Goal: Understand process/instructions: Learn how to perform a task or action

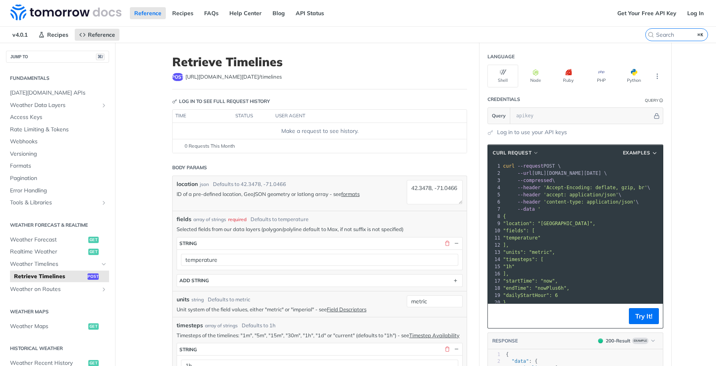
click at [514, 264] on span ""1h"" at bounding box center [509, 267] width 12 height 6
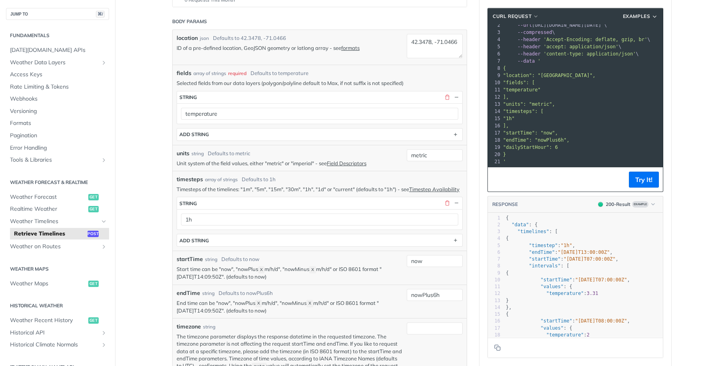
scroll to position [179, 0]
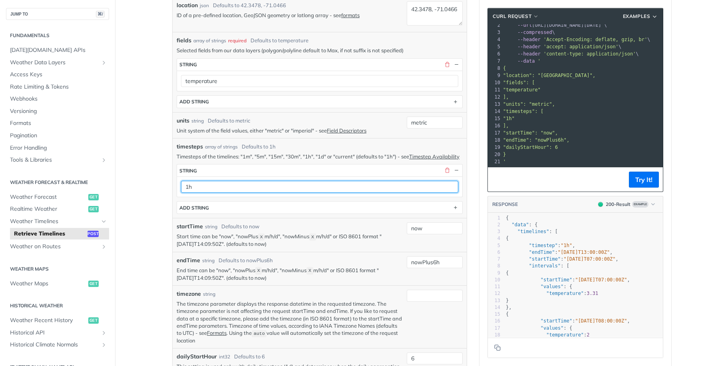
click at [252, 192] on input "1h" at bounding box center [319, 187] width 277 height 12
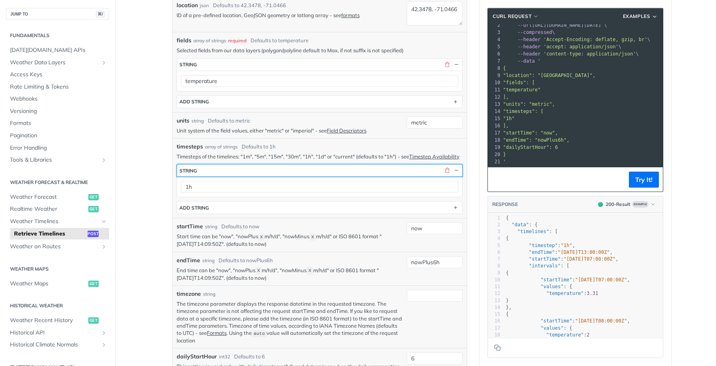
click at [246, 177] on button "string" at bounding box center [319, 171] width 285 height 12
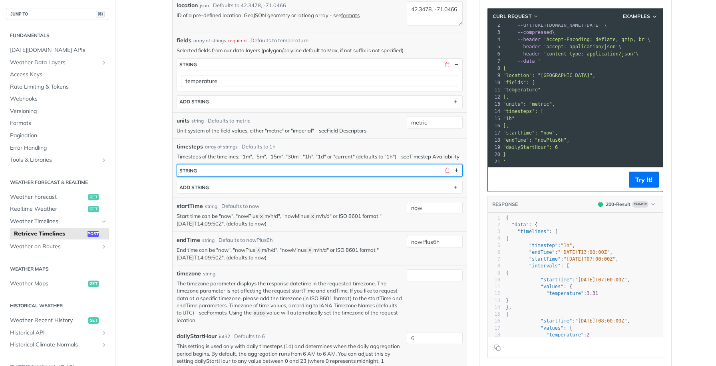
click at [246, 177] on button "string" at bounding box center [319, 171] width 285 height 12
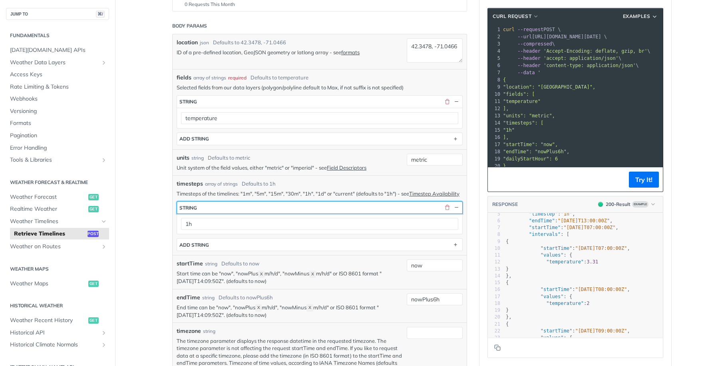
scroll to position [136, 0]
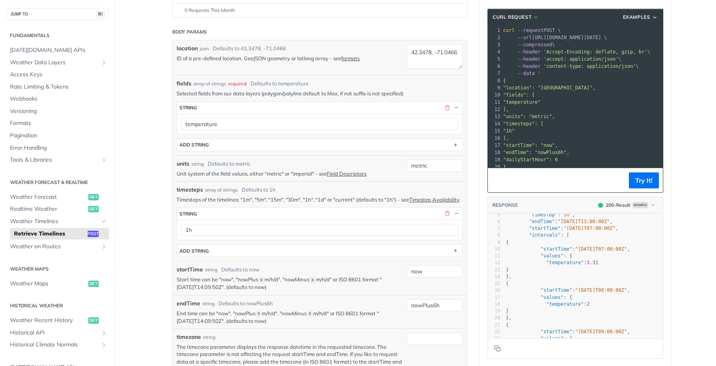
click at [598, 116] on pre ""units": "metric"," at bounding box center [581, 116] width 161 height 7
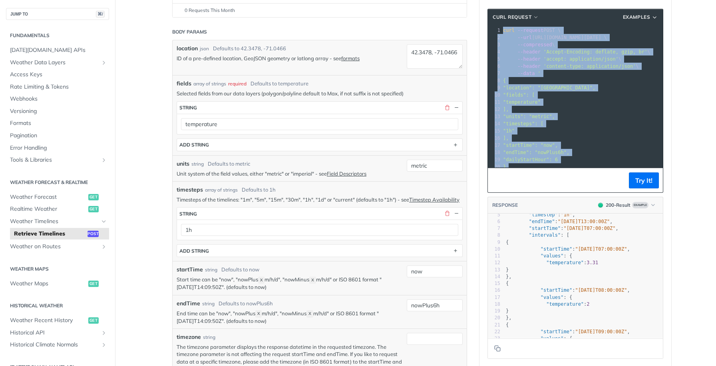
copy div "curl --request POST \ 2 --url [URL][DOMAIN_NAME][DATE] \ 3 --compressed \ 4 --h…"
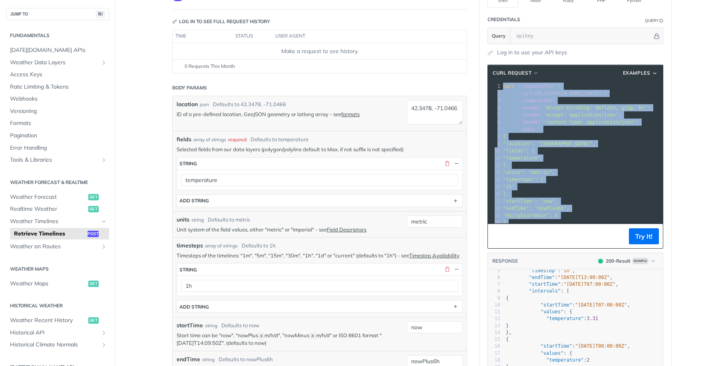
scroll to position [22, 0]
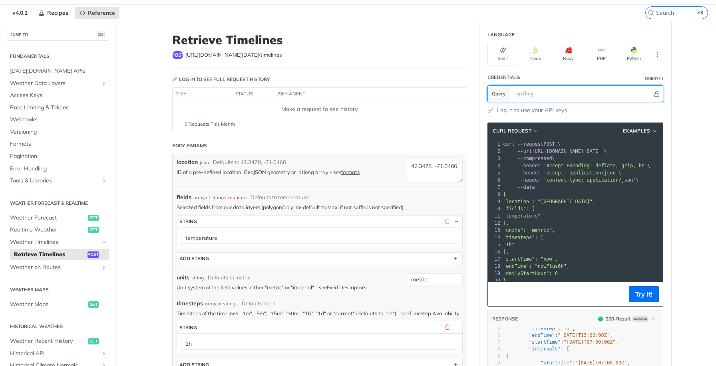
click at [587, 94] on input "text" at bounding box center [582, 94] width 140 height 16
click at [544, 97] on input "text" at bounding box center [582, 94] width 140 height 16
paste input "R3Xum1ArTn03IqdXnyfbg6y4okMrfWi1"
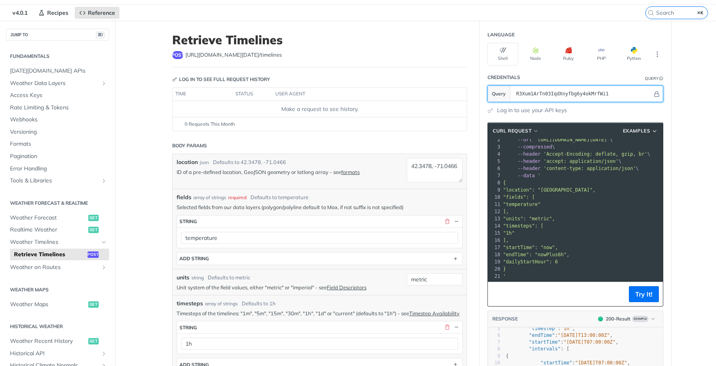
scroll to position [12, 0]
type input "R3Xum1ArTn03IqdXnyfbg6y4okMrfWi1"
click at [514, 232] on span ""1h"" at bounding box center [509, 233] width 12 height 6
click at [571, 238] on pre "]," at bounding box center [633, 240] width 265 height 7
click at [634, 131] on span "Examples" at bounding box center [637, 130] width 28 height 7
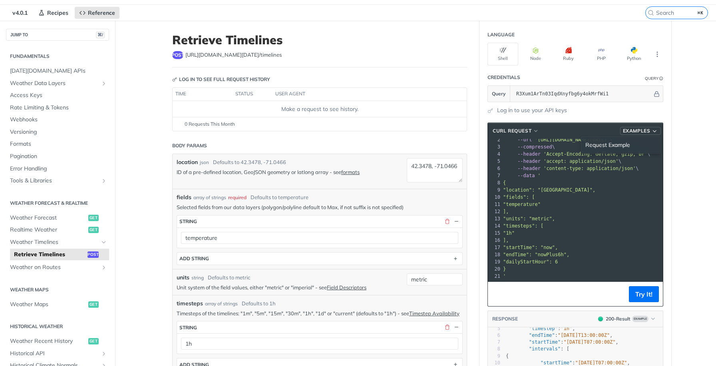
click at [634, 131] on span "Examples" at bounding box center [637, 130] width 28 height 7
click at [566, 194] on pre ""fields": [" at bounding box center [633, 197] width 265 height 7
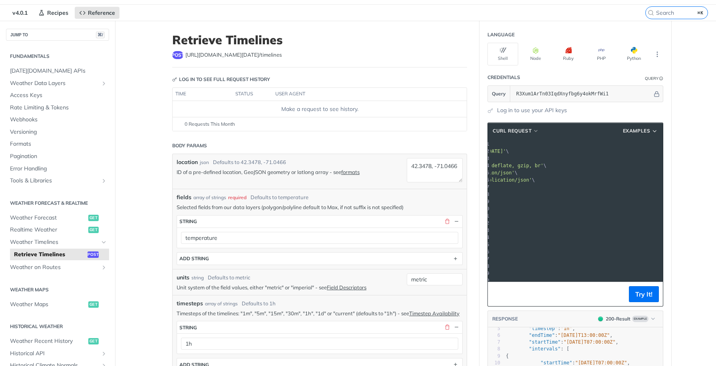
scroll to position [0, 93]
click at [592, 203] on pre ""location": "[GEOGRAPHIC_DATA]"," at bounding box center [541, 201] width 265 height 7
click at [585, 158] on pre "--compressed \" at bounding box center [584, 158] width 265 height 7
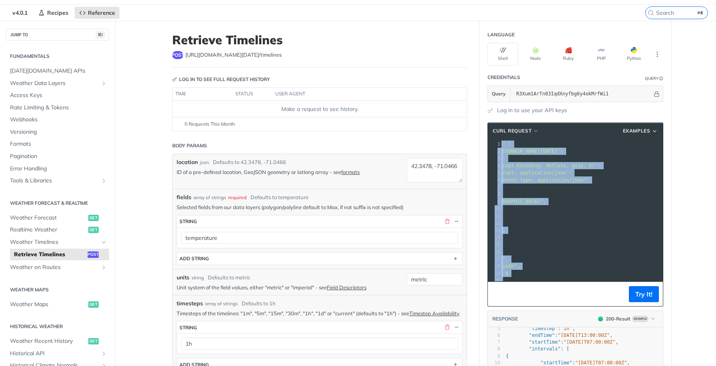
copy div "curl --request POST \ 2 --url '[URL][DOMAIN_NAME][DATE]' \ 3 --compressed \ 4 -…"
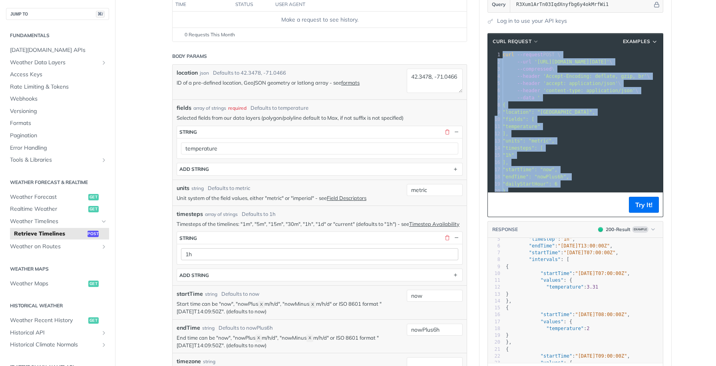
scroll to position [104, 0]
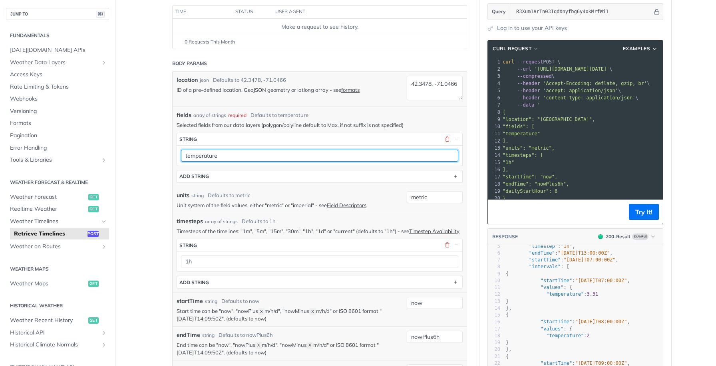
click at [268, 157] on input "temperature" at bounding box center [319, 156] width 277 height 12
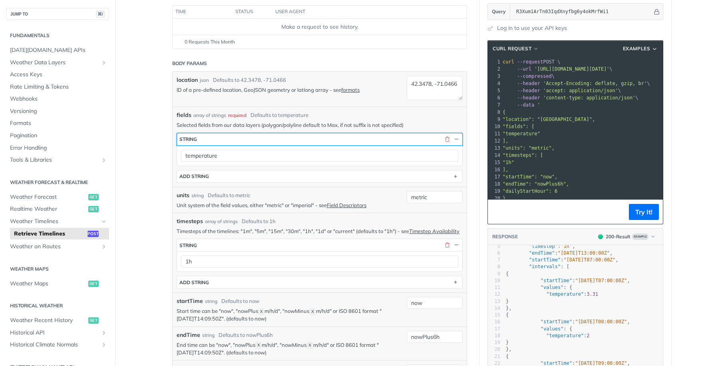
click at [268, 139] on button "string" at bounding box center [319, 139] width 285 height 12
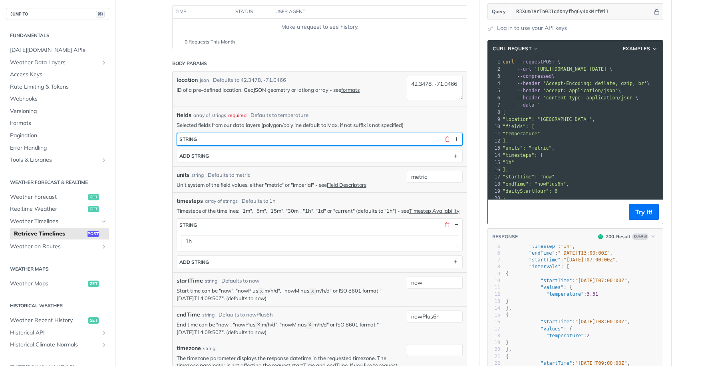
click at [268, 139] on button "string" at bounding box center [319, 139] width 285 height 12
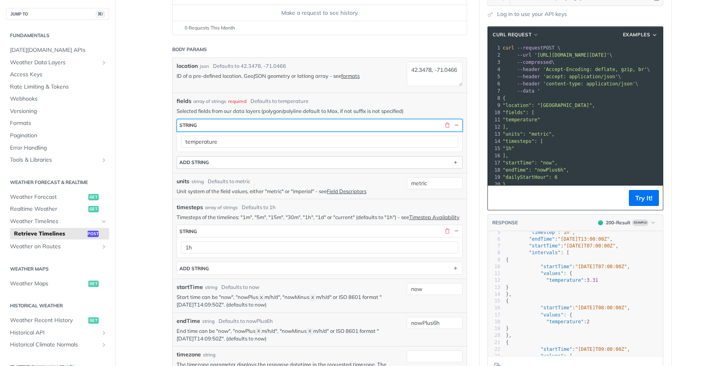
scroll to position [122, 0]
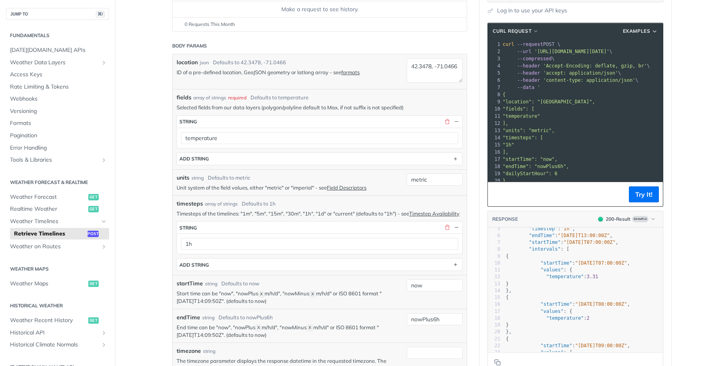
click at [225, 333] on p "End time can be "now", "nowPlus X m/h/d", "nowMinus X m/h/d" or ISO 8601 format…" at bounding box center [290, 331] width 226 height 15
copy p "now"
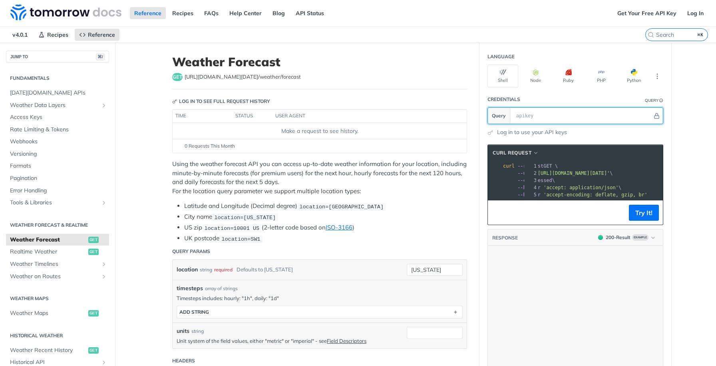
scroll to position [1420, 0]
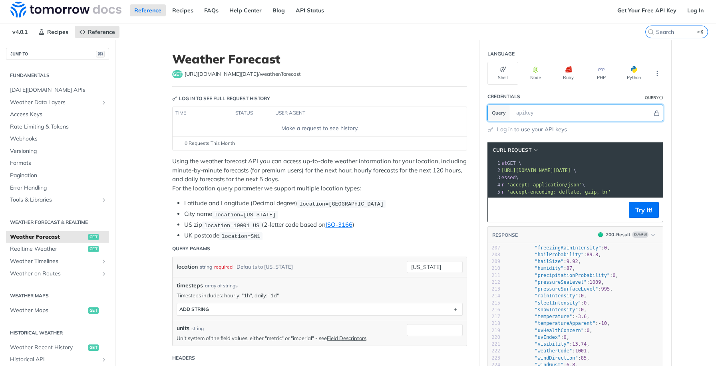
click at [560, 114] on input "text" at bounding box center [582, 113] width 140 height 16
paste input "R3Xum1ArTn03IqdXnyfbg6y4okMrfWi1"
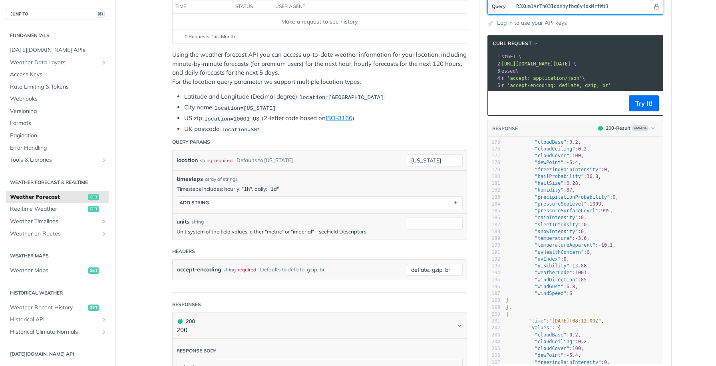
scroll to position [1149, 0]
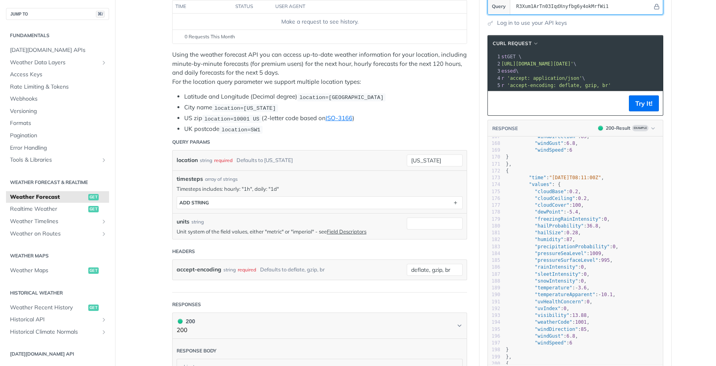
type input "R3Xum1ArTn03IqdXnyfbg6y4okMrfWi1"
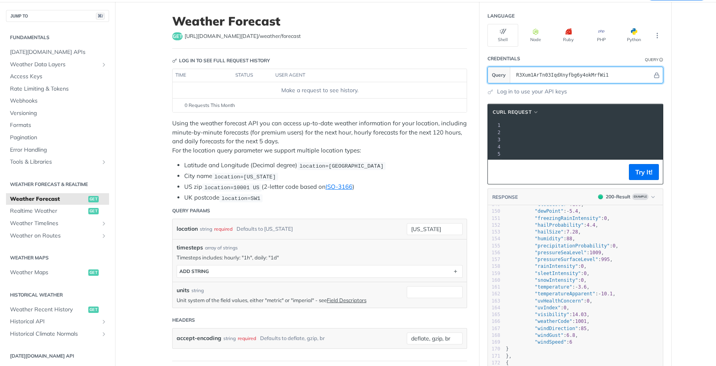
scroll to position [18, 0]
